Goal: Navigation & Orientation: Find specific page/section

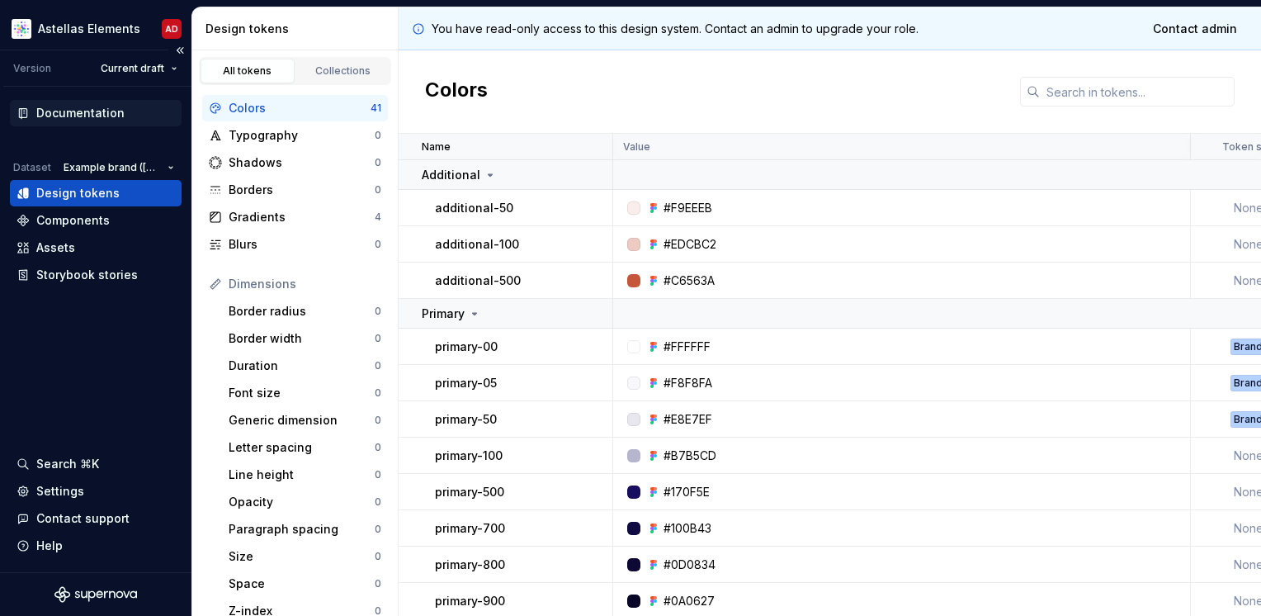
click at [98, 120] on div "Documentation" at bounding box center [80, 113] width 88 height 17
click at [99, 111] on div "Documentation" at bounding box center [80, 113] width 88 height 17
